Goal: Obtain resource: Download file/media

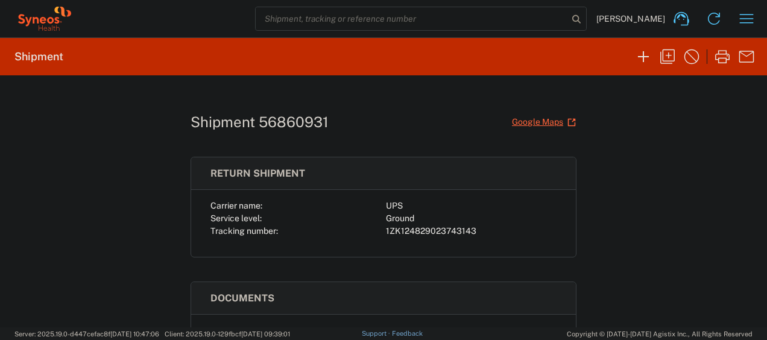
scroll to position [138, 0]
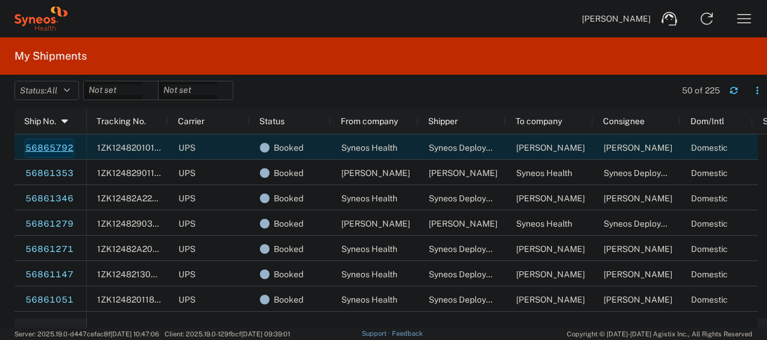
click at [43, 143] on link "56865792" at bounding box center [49, 148] width 49 height 19
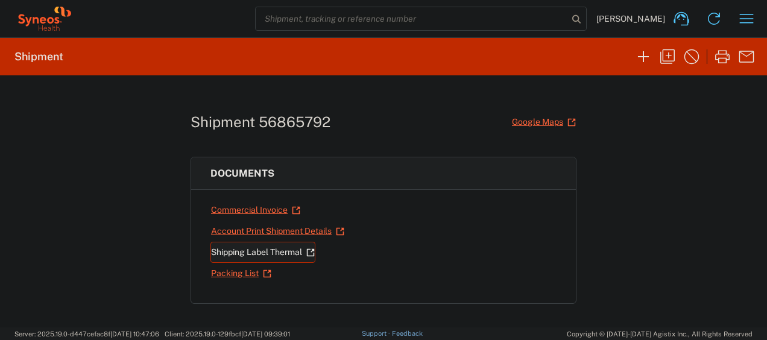
click at [258, 250] on link "Shipping Label Thermal" at bounding box center [262, 252] width 105 height 21
